Goal: Navigation & Orientation: Go to known website

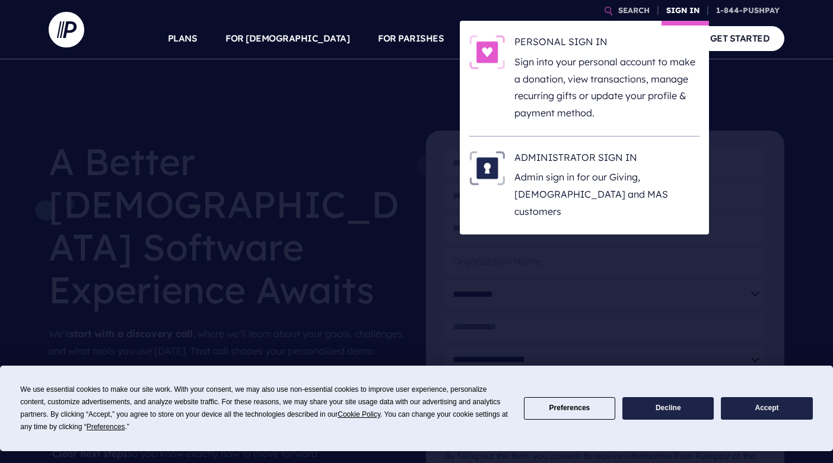
click at [673, 8] on link "SIGN IN" at bounding box center [682, 10] width 43 height 21
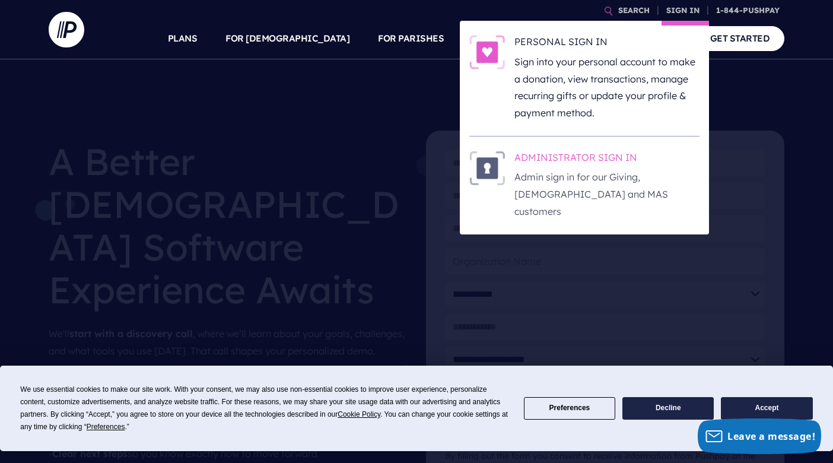
click at [599, 156] on h6 "ADMINISTRATOR SIGN IN" at bounding box center [606, 160] width 185 height 18
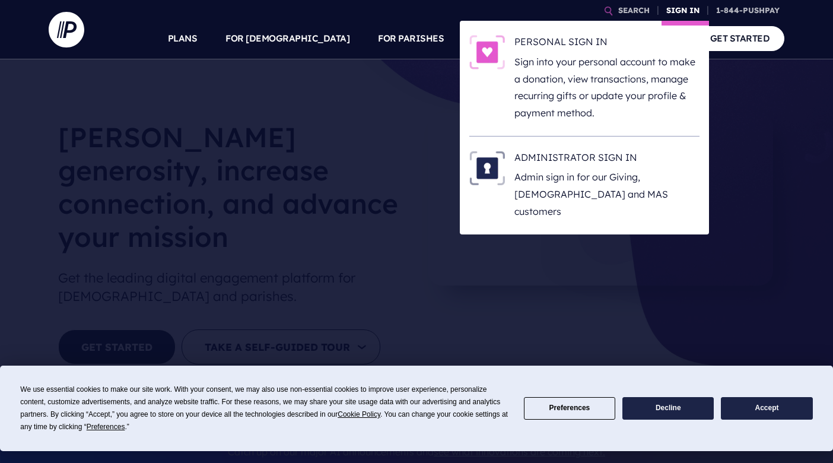
click at [675, 7] on link "SIGN IN" at bounding box center [682, 10] width 43 height 21
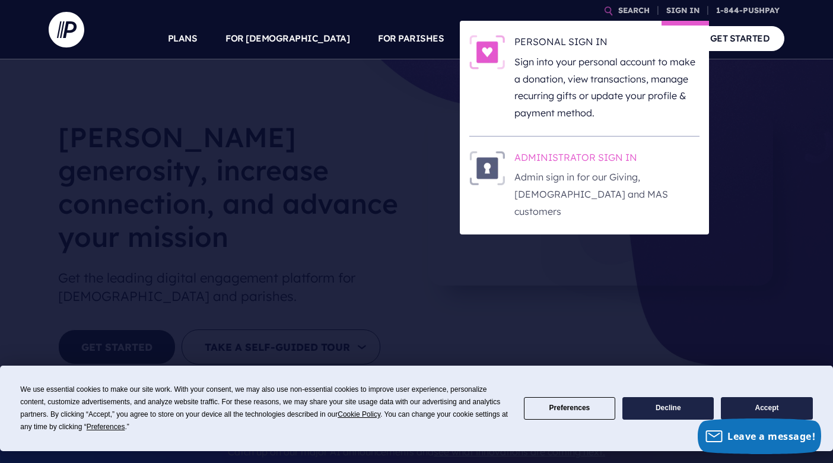
click at [569, 153] on h6 "ADMINISTRATOR SIGN IN" at bounding box center [606, 160] width 185 height 18
